Goal: Check status: Check status

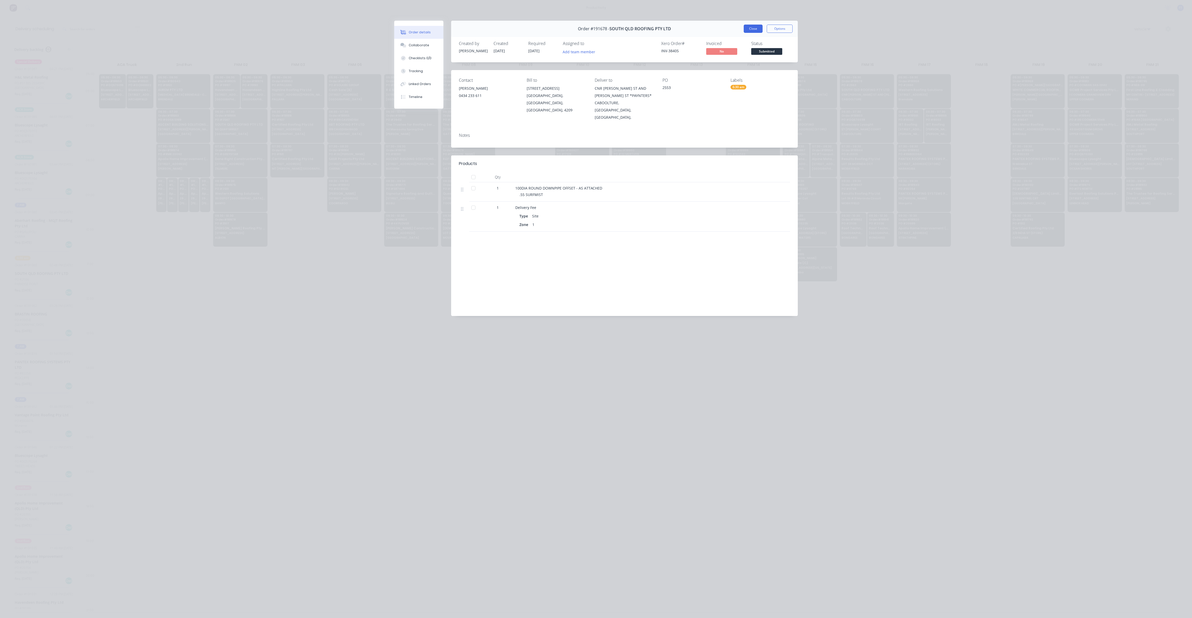
click at [755, 29] on button "Close" at bounding box center [753, 29] width 19 height 8
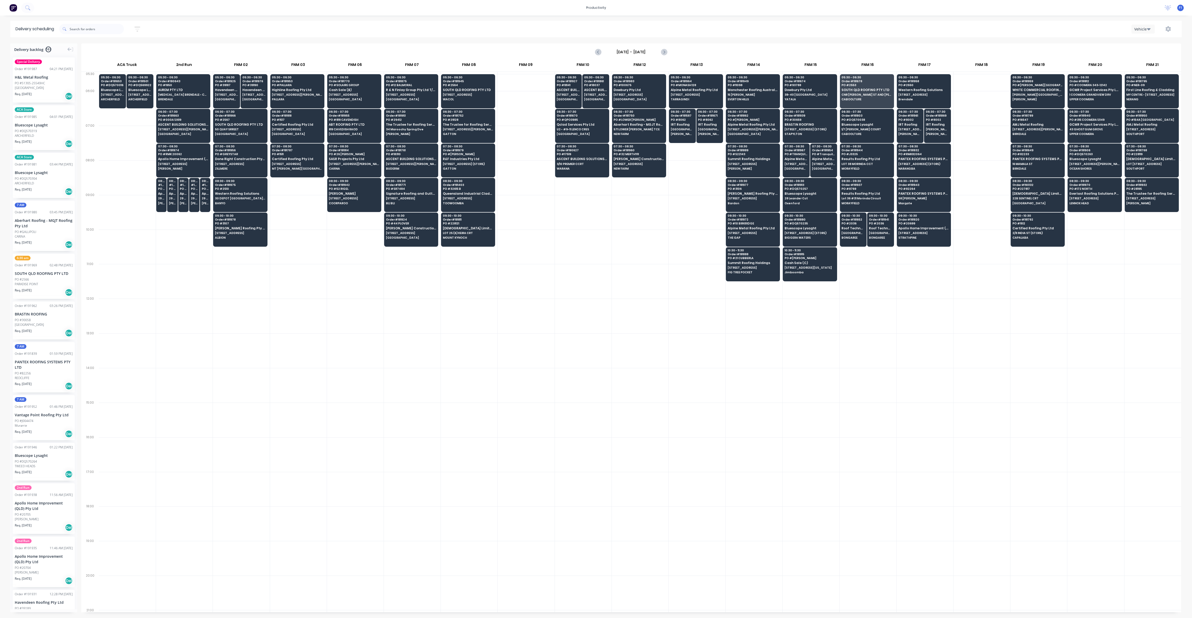
scroll to position [0, 0]
click at [904, 127] on div "06:30 - 07:30 Order # 191961 PO # 8002 IRT Roofing [STREET_ADDRESS][PERSON_NAME…" at bounding box center [910, 123] width 26 height 29
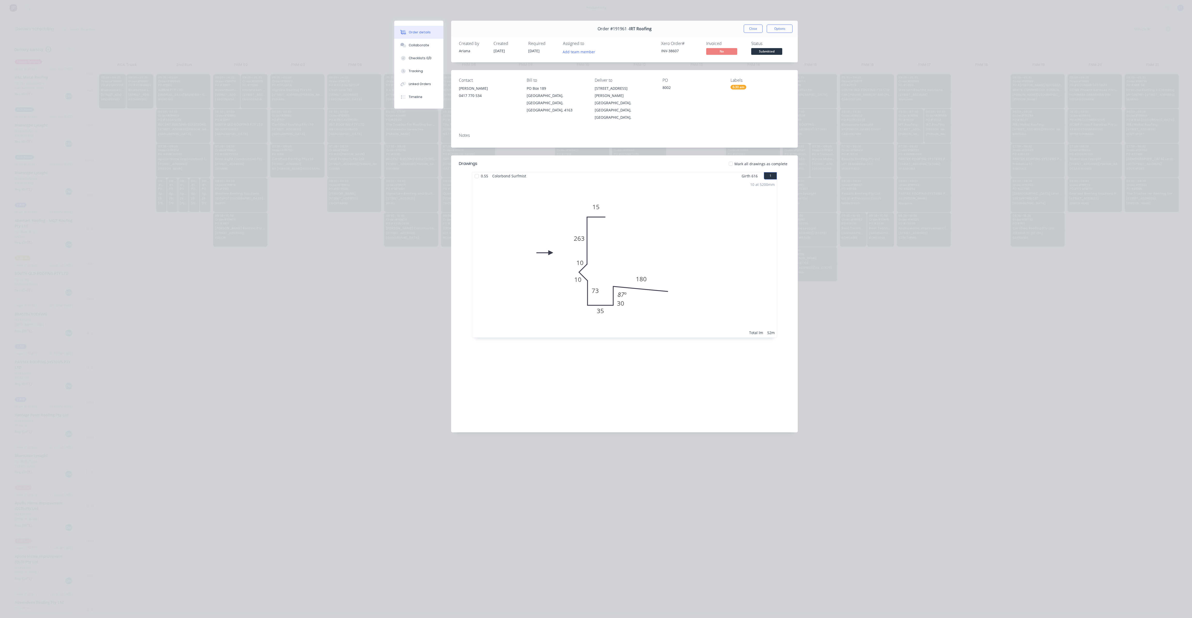
click at [758, 27] on button "Close" at bounding box center [753, 29] width 19 height 8
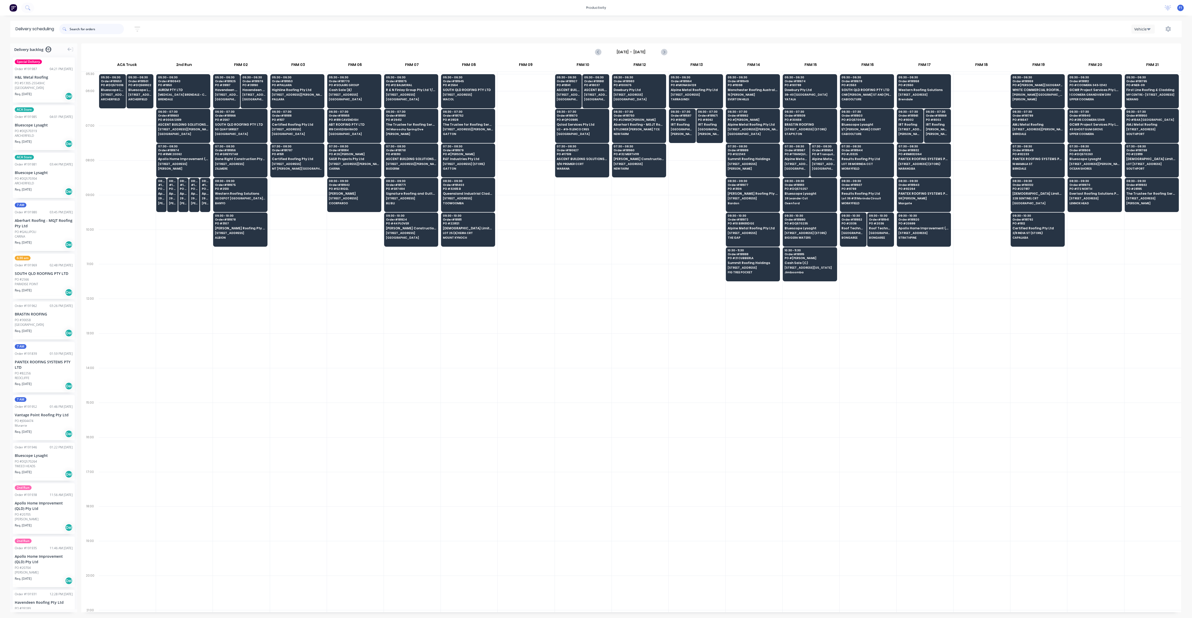
click at [82, 29] on input "text" at bounding box center [97, 29] width 54 height 10
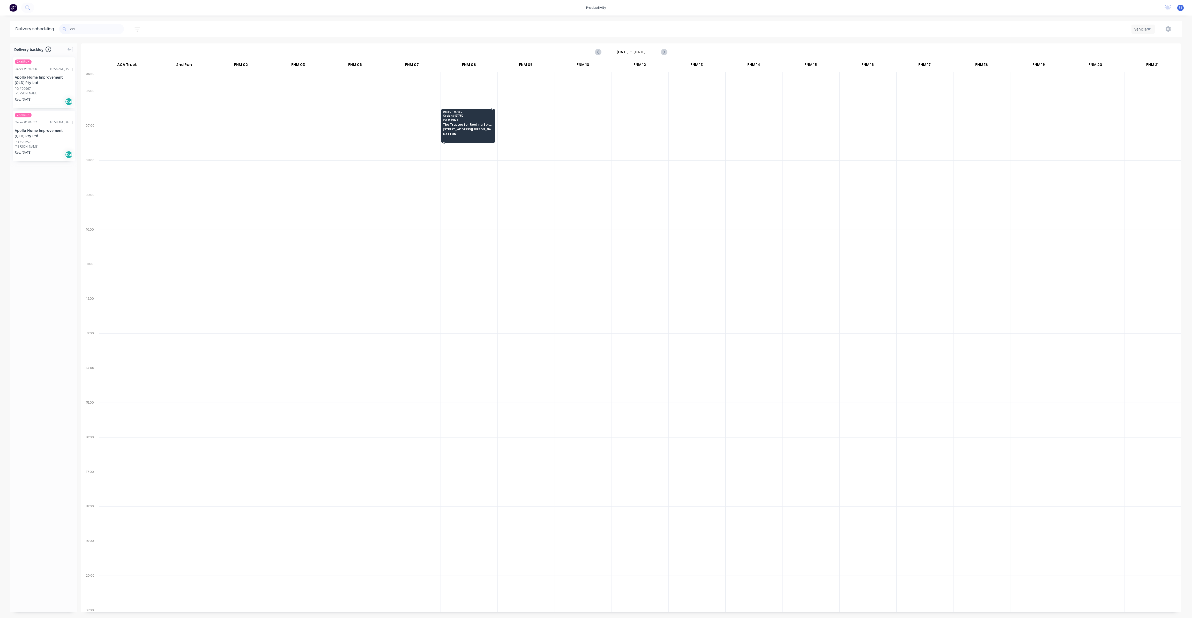
click at [465, 132] on span "GATTON" at bounding box center [468, 133] width 50 height 3
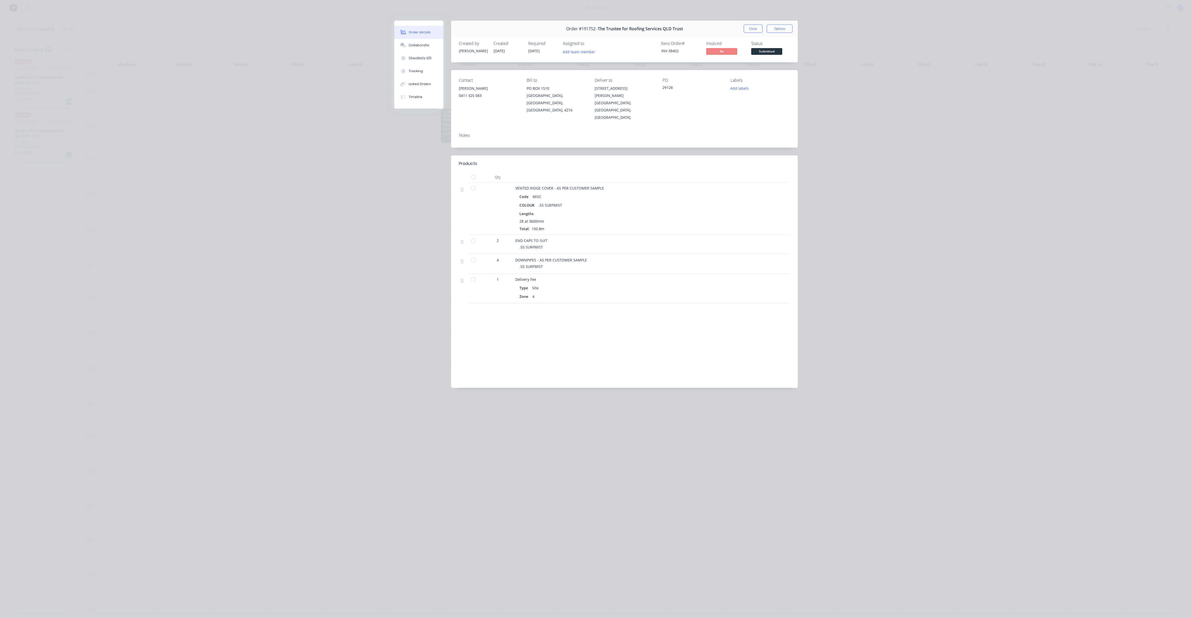
click at [522, 219] on span "28 at 3600mm" at bounding box center [531, 221] width 25 height 5
click at [521, 219] on span "28 at 3600mm" at bounding box center [531, 221] width 25 height 5
click at [559, 219] on div "28 at 3600mm" at bounding box center [616, 221] width 195 height 5
click at [752, 33] on div "Order #191752 - The Trustee for Roofing Services QLD Trust Close Options" at bounding box center [624, 29] width 347 height 16
click at [753, 30] on button "Close" at bounding box center [753, 29] width 19 height 8
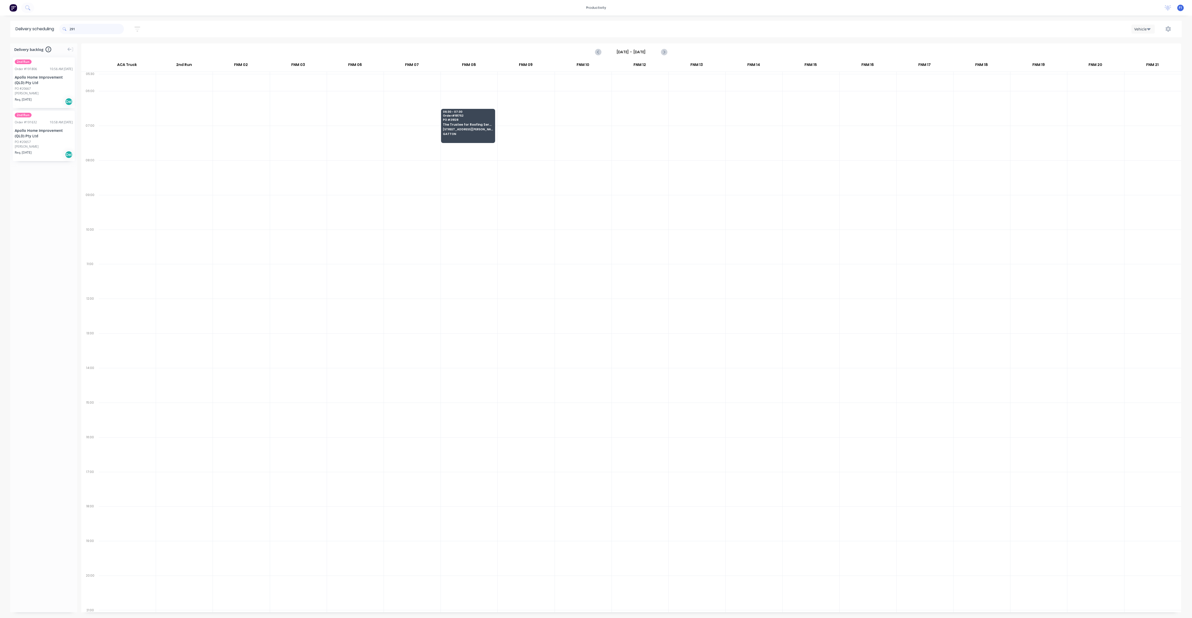
click at [85, 25] on input "291" at bounding box center [97, 29] width 54 height 10
type input "2"
type input "1888"
click at [96, 33] on input "1888" at bounding box center [97, 29] width 54 height 10
click at [96, 32] on input "1888" at bounding box center [97, 29] width 54 height 10
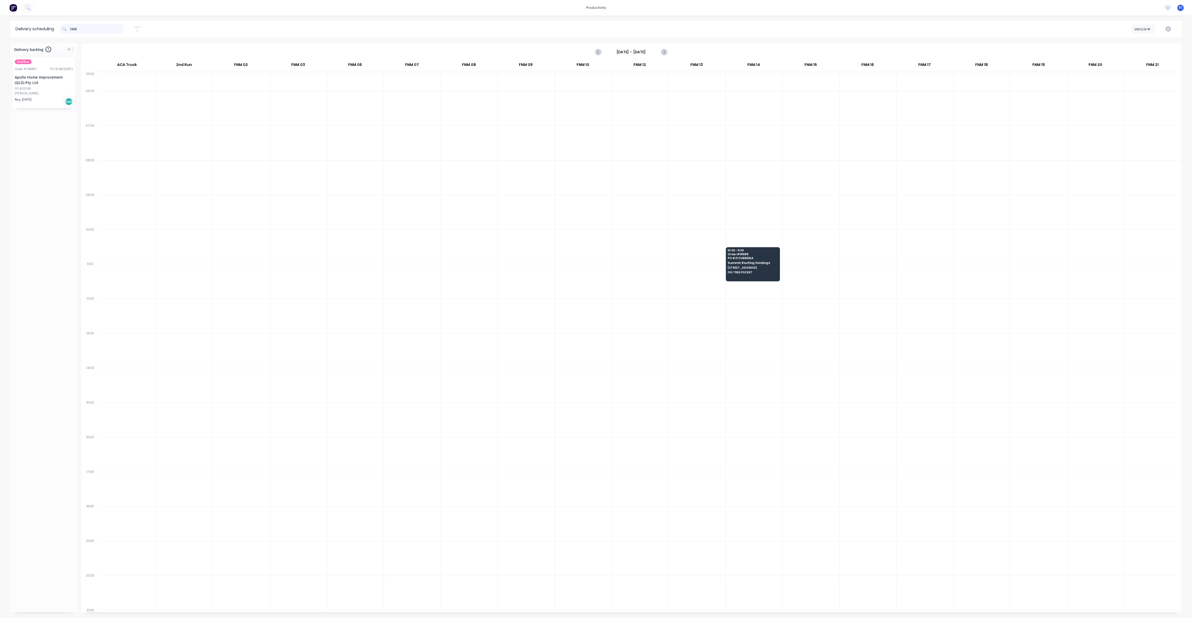
click at [96, 32] on input "1888" at bounding box center [97, 29] width 54 height 10
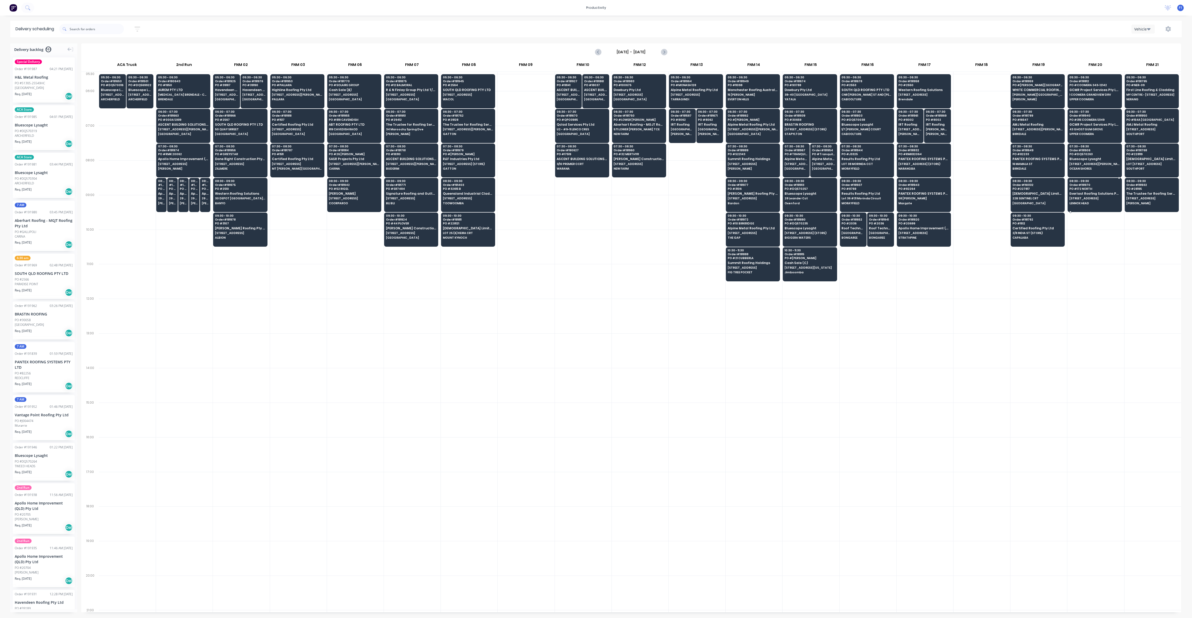
click at [1095, 202] on span "LENNOX HEAD" at bounding box center [1094, 203] width 50 height 3
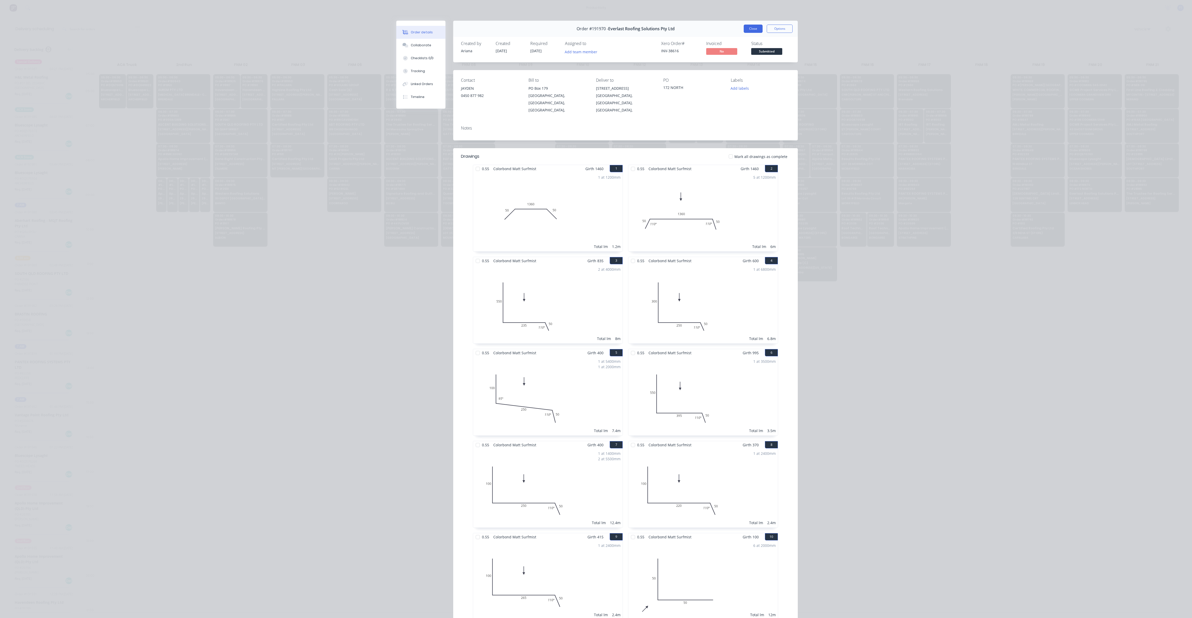
click at [748, 27] on button "Close" at bounding box center [753, 29] width 19 height 8
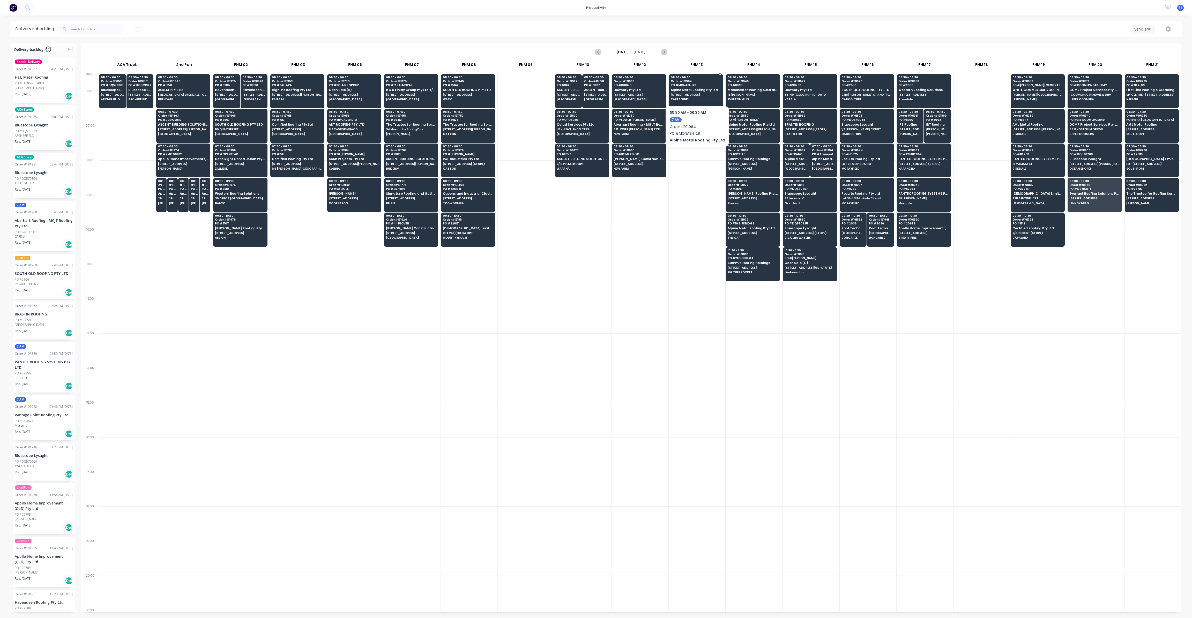
click at [679, 89] on span "Alpine Metal Roofing Pty Ltd" at bounding box center [696, 89] width 50 height 3
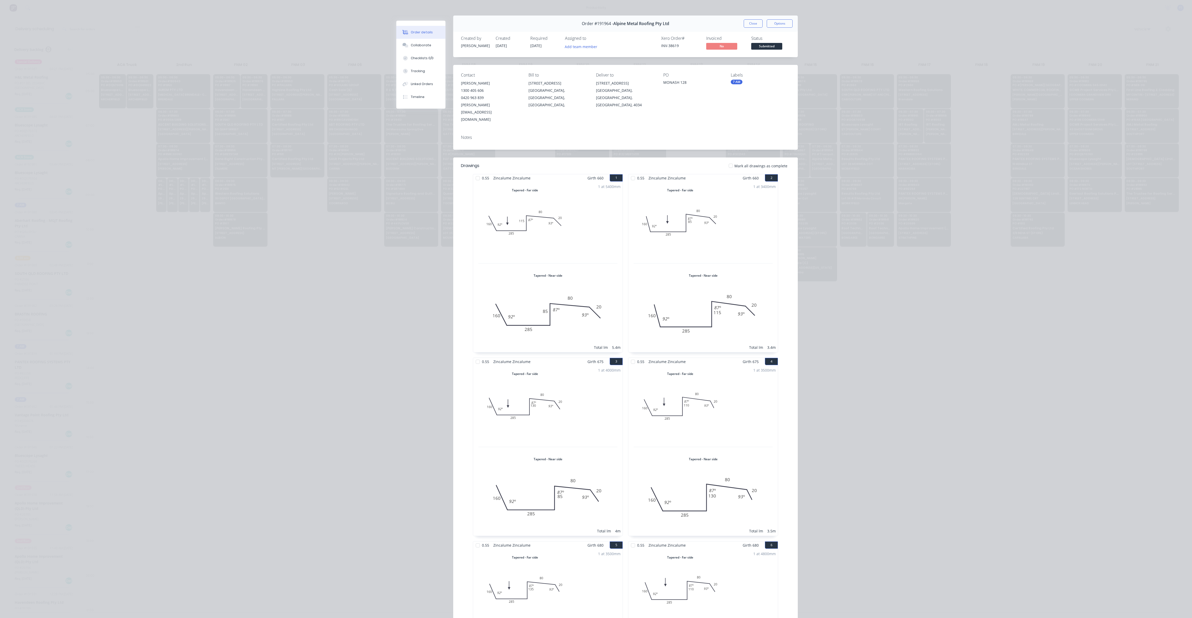
scroll to position [0, 0]
